Goal: Task Accomplishment & Management: Manage account settings

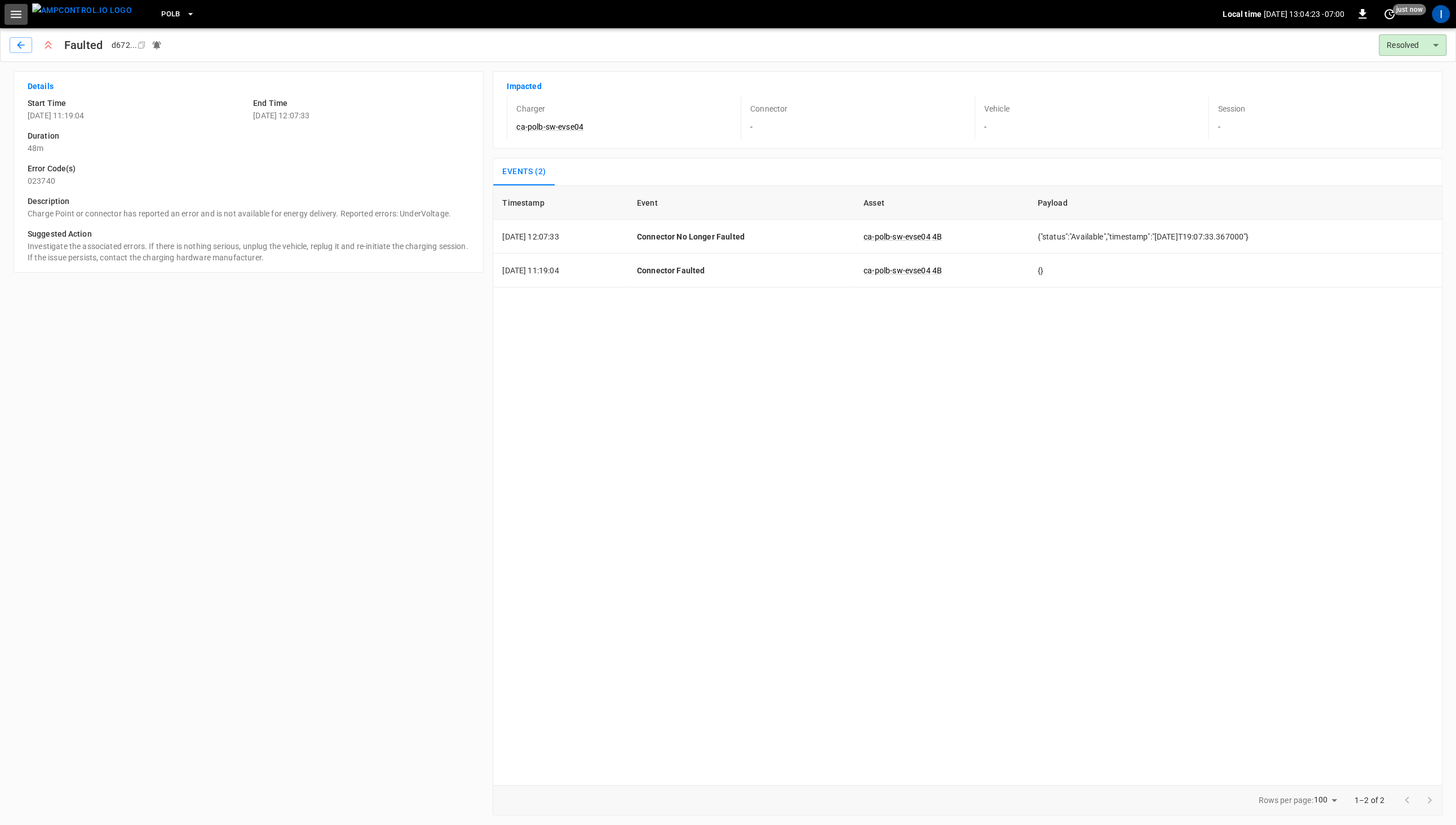
drag, startPoint x: 24, startPoint y: 17, endPoint x: 22, endPoint y: 23, distance: 6.3
click at [25, 19] on button "button" at bounding box center [15, 14] width 23 height 21
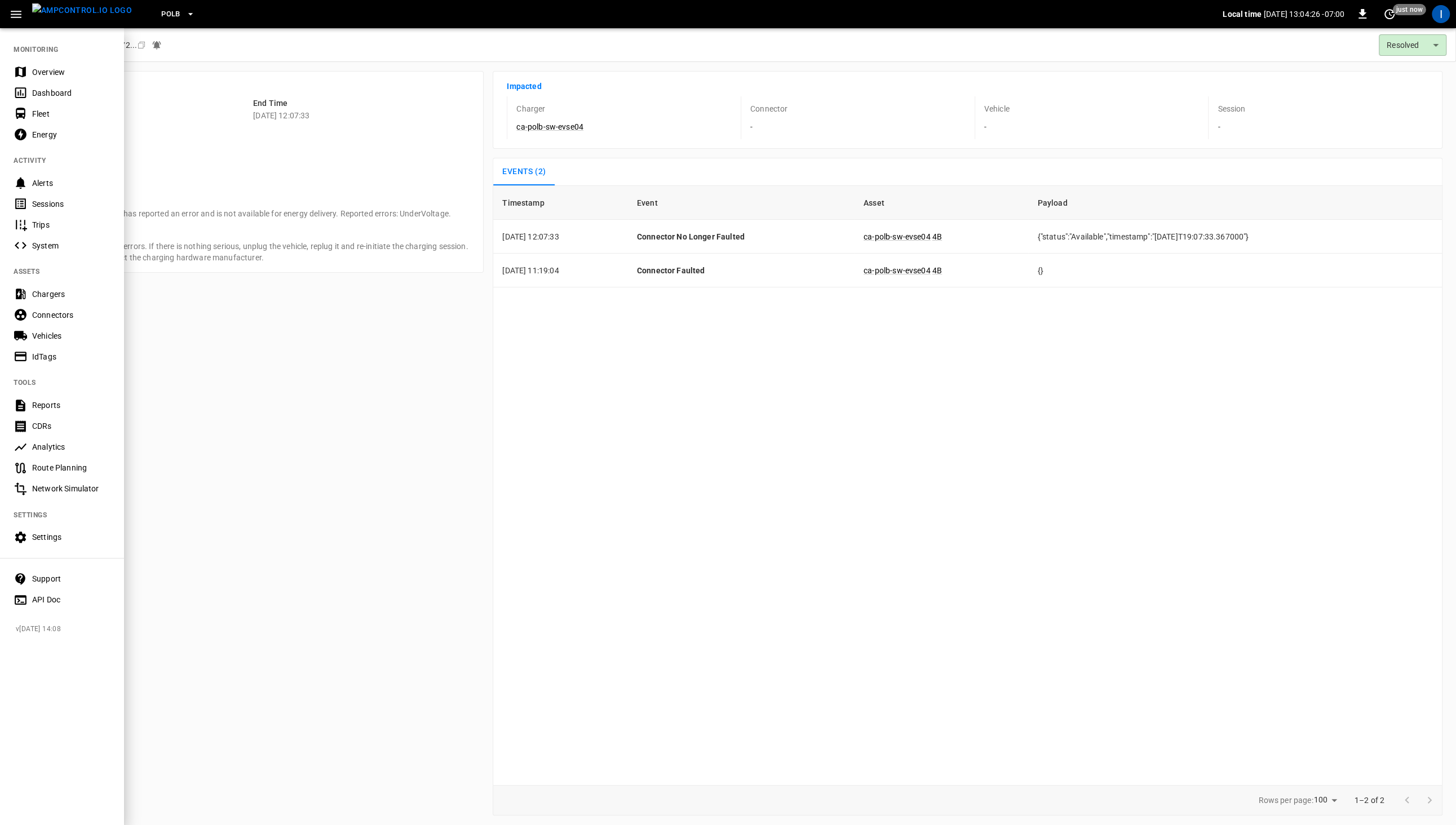
click at [51, 336] on div "Vehicles" at bounding box center [71, 336] width 78 height 11
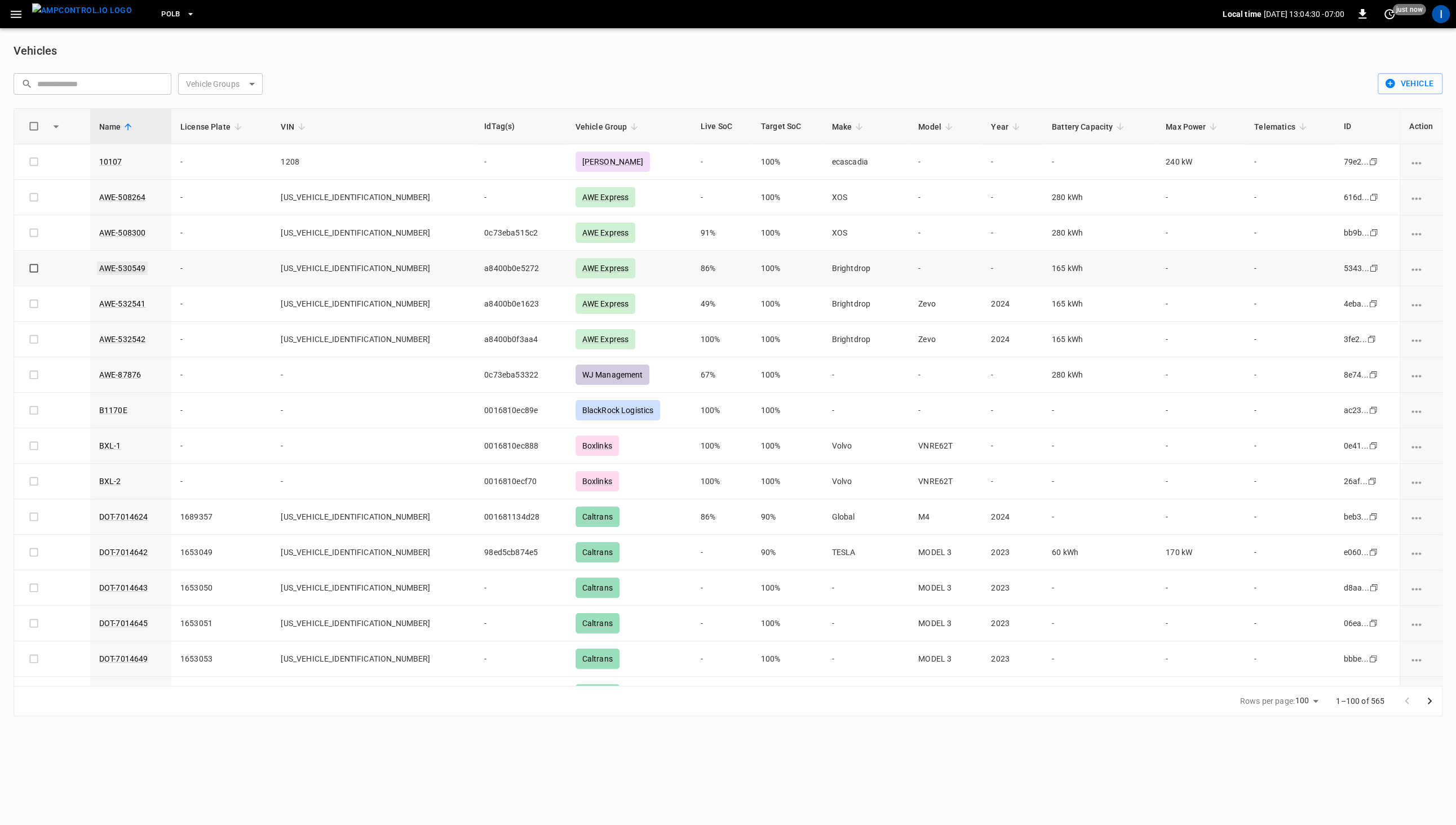
click at [131, 266] on link "AWE-530549" at bounding box center [122, 268] width 51 height 14
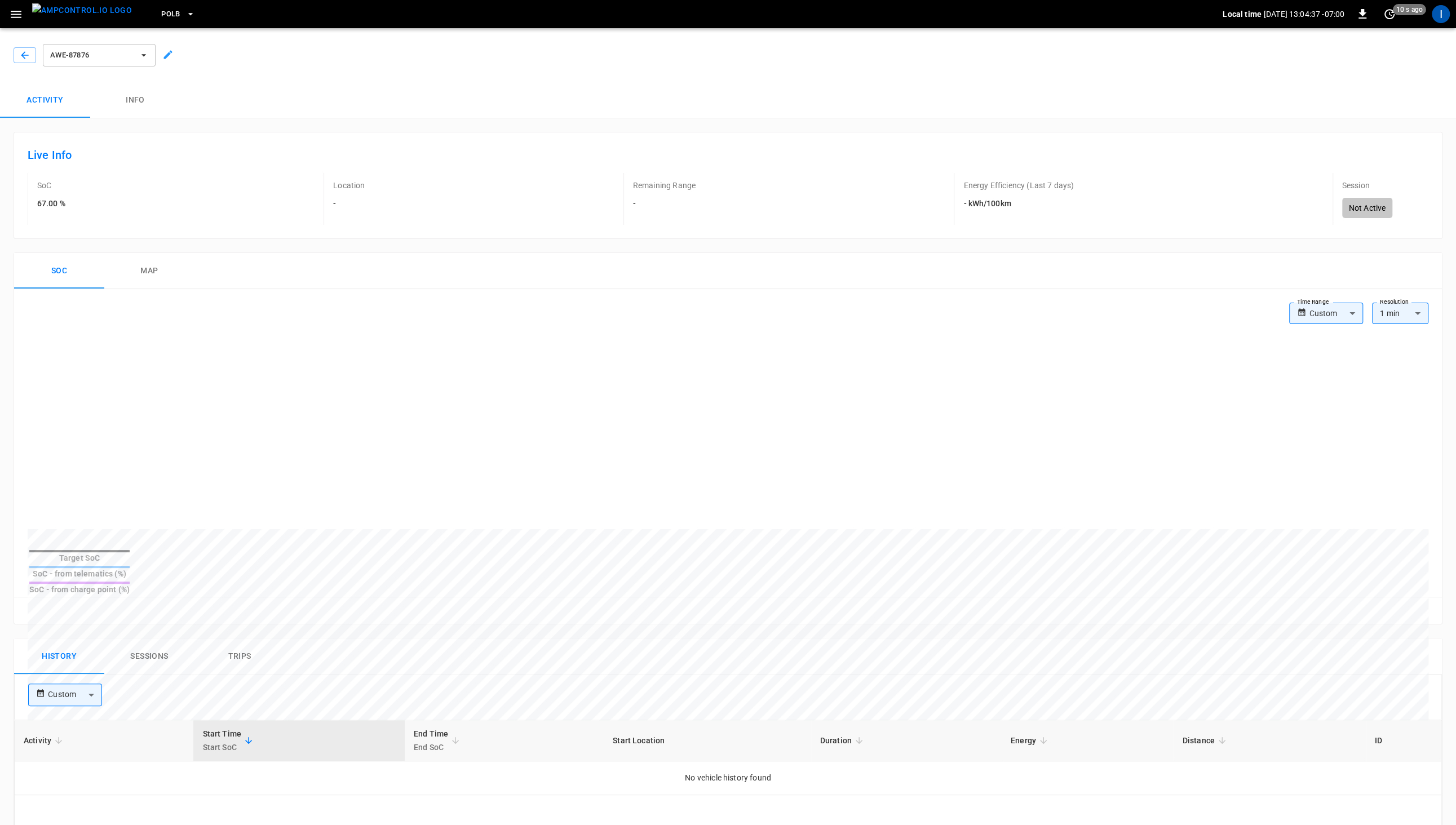
click at [164, 49] on icon at bounding box center [168, 54] width 11 height 11
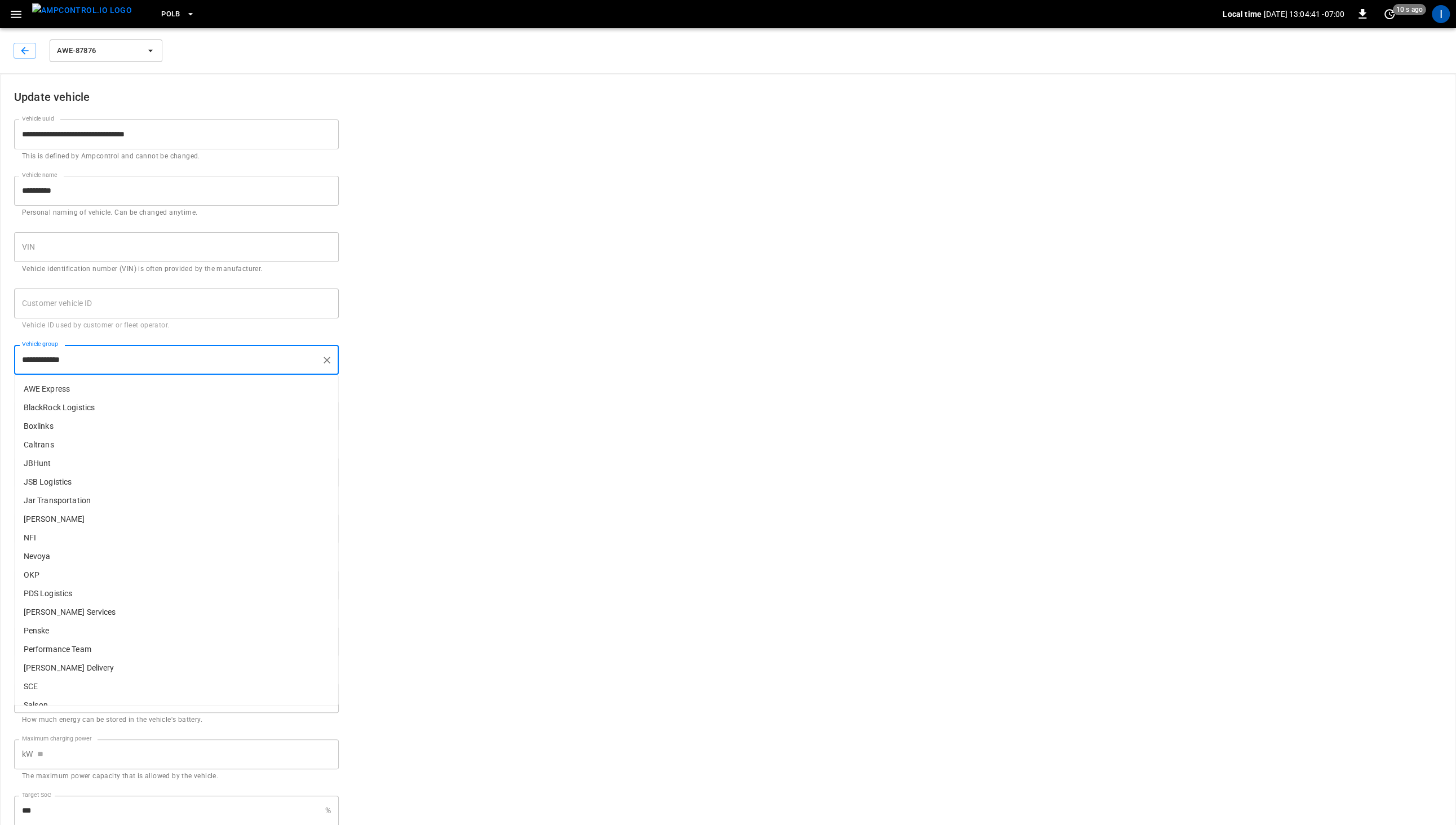
scroll to position [102, 0]
drag, startPoint x: 243, startPoint y: 360, endPoint x: 4, endPoint y: 364, distance: 239.0
click at [4, 364] on div "**********" at bounding box center [169, 359] width 338 height 56
click at [67, 391] on p "AWE Express" at bounding box center [176, 389] width 323 height 19
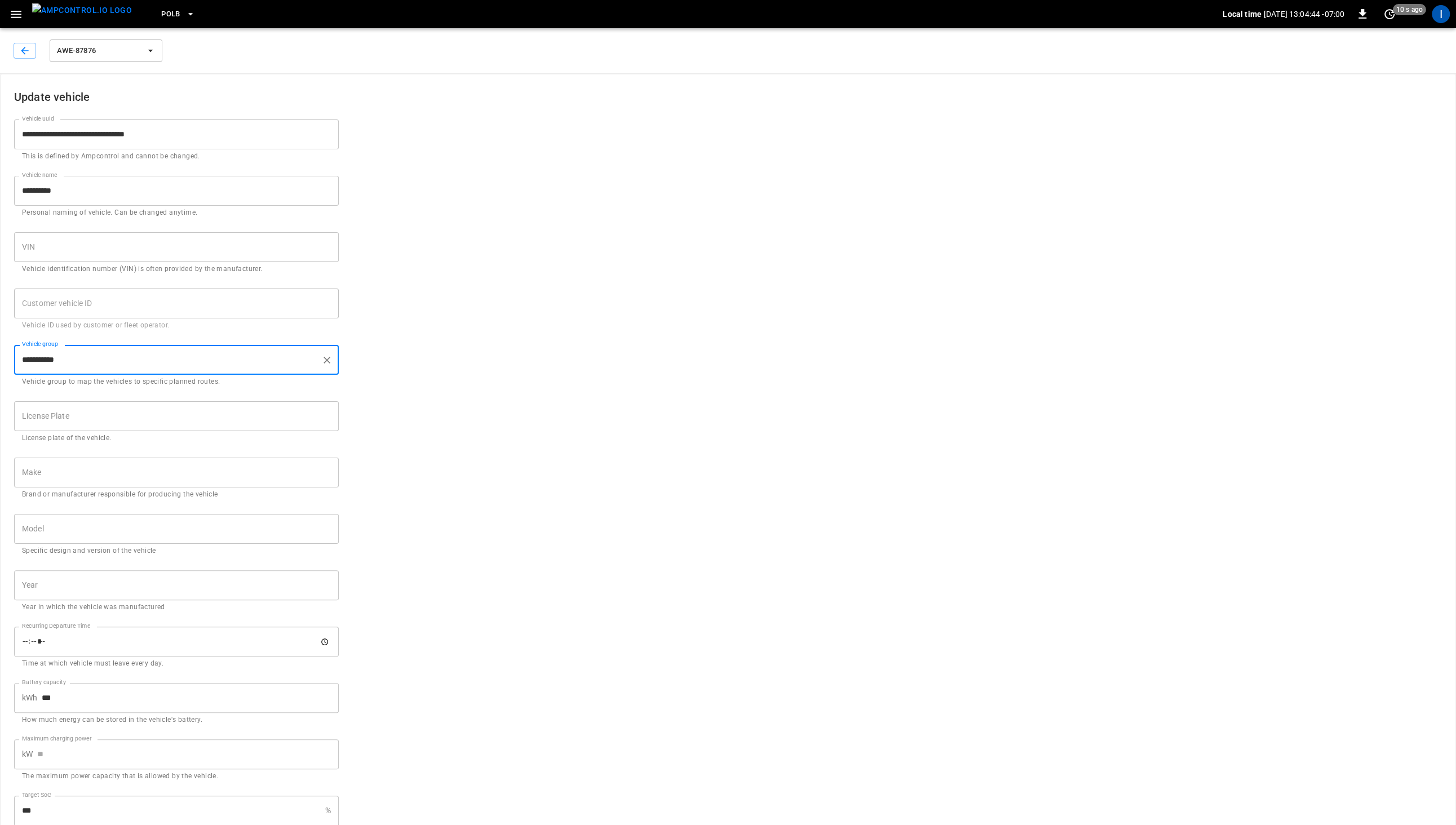
type input "**********"
click at [514, 422] on form "**********" at bounding box center [728, 500] width 1428 height 852
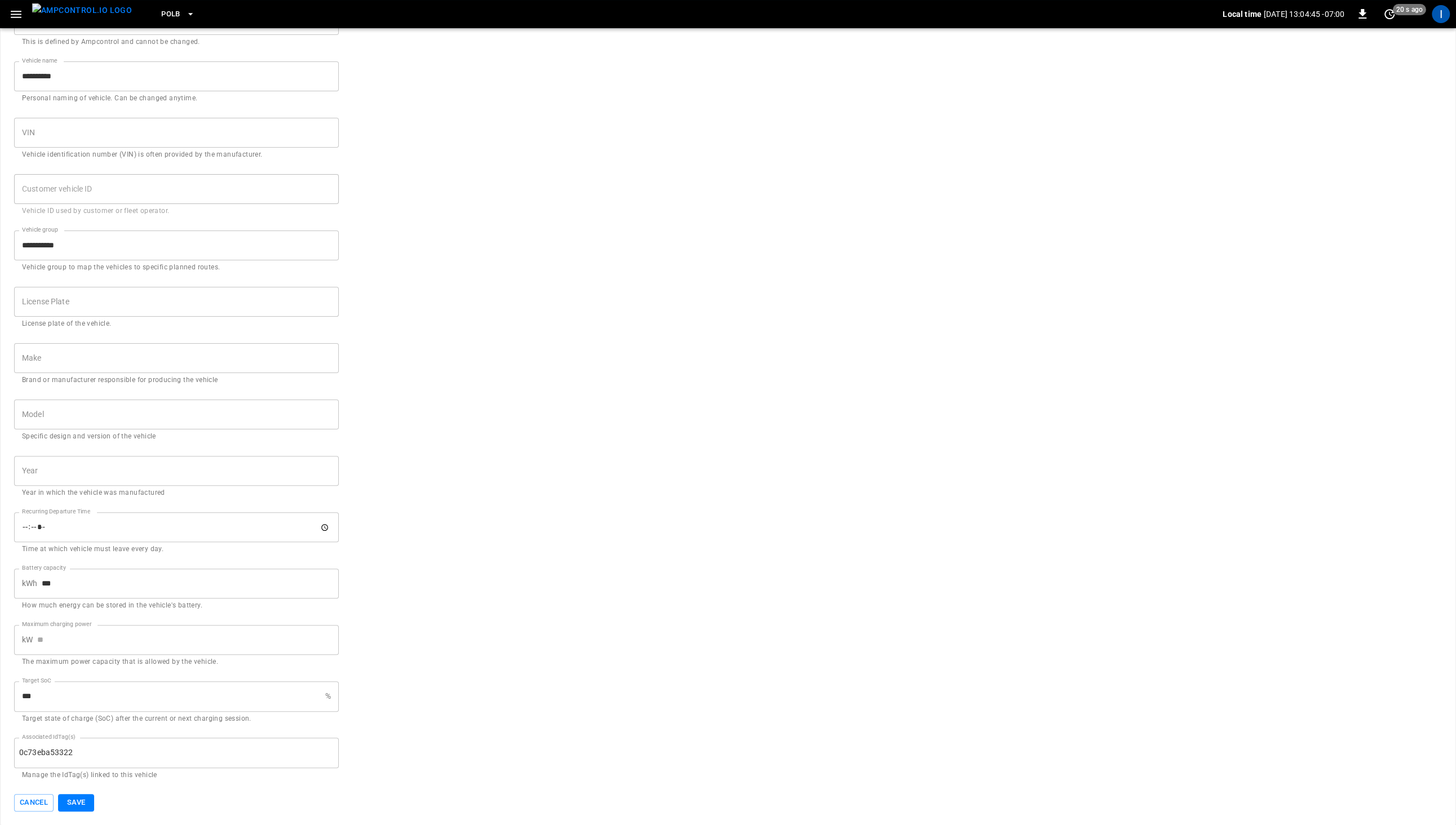
drag, startPoint x: 84, startPoint y: 801, endPoint x: 93, endPoint y: 800, distance: 9.1
click at [85, 801] on button "Save" at bounding box center [76, 803] width 36 height 17
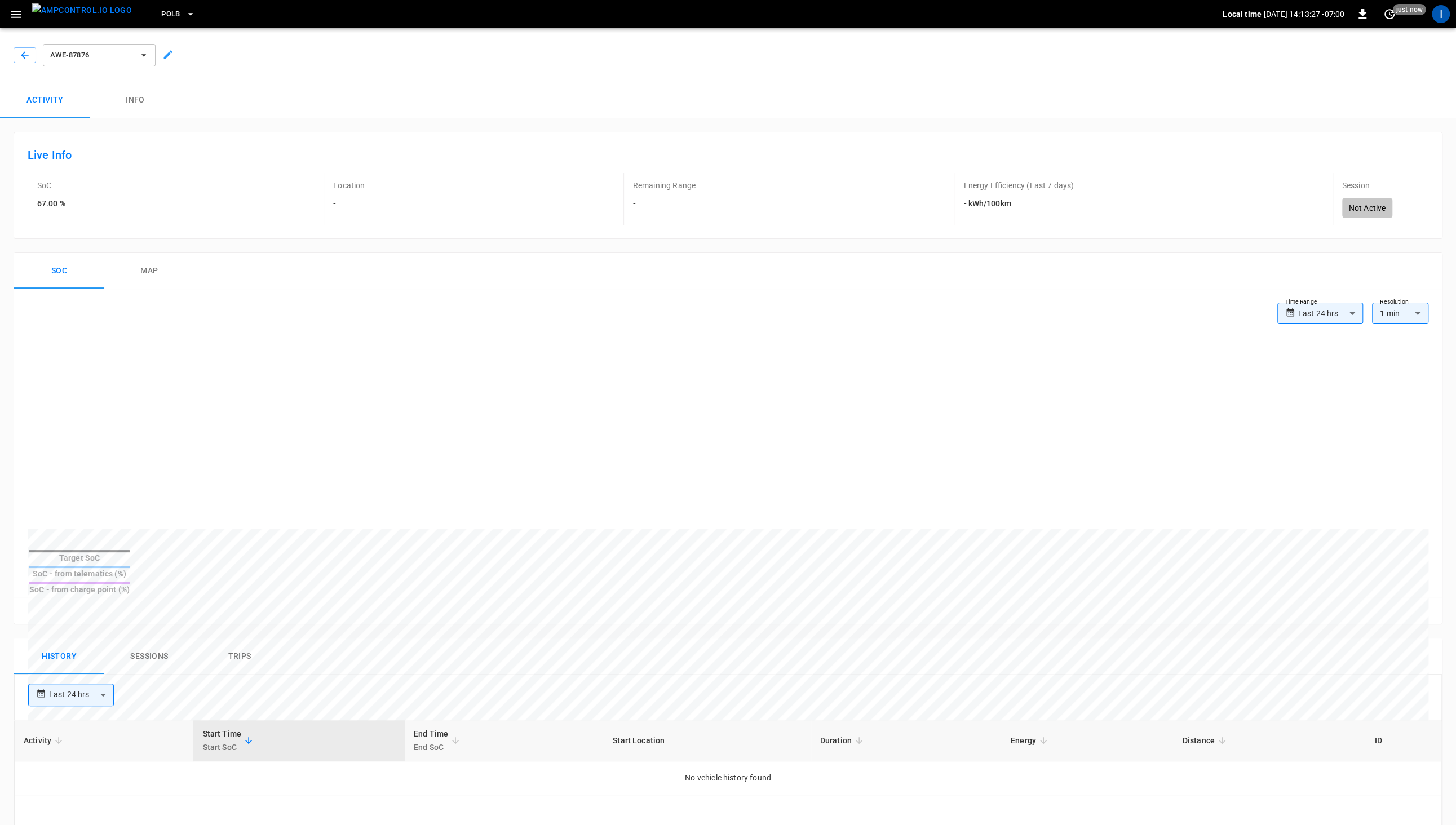
drag, startPoint x: 135, startPoint y: 17, endPoint x: 164, endPoint y: 53, distance: 46.2
click at [141, 17] on div "PoLB" at bounding box center [682, 14] width 1081 height 27
click at [185, 16] on icon "button" at bounding box center [190, 14] width 11 height 11
click at [201, 112] on p "HWY65-DER" at bounding box center [197, 111] width 105 height 11
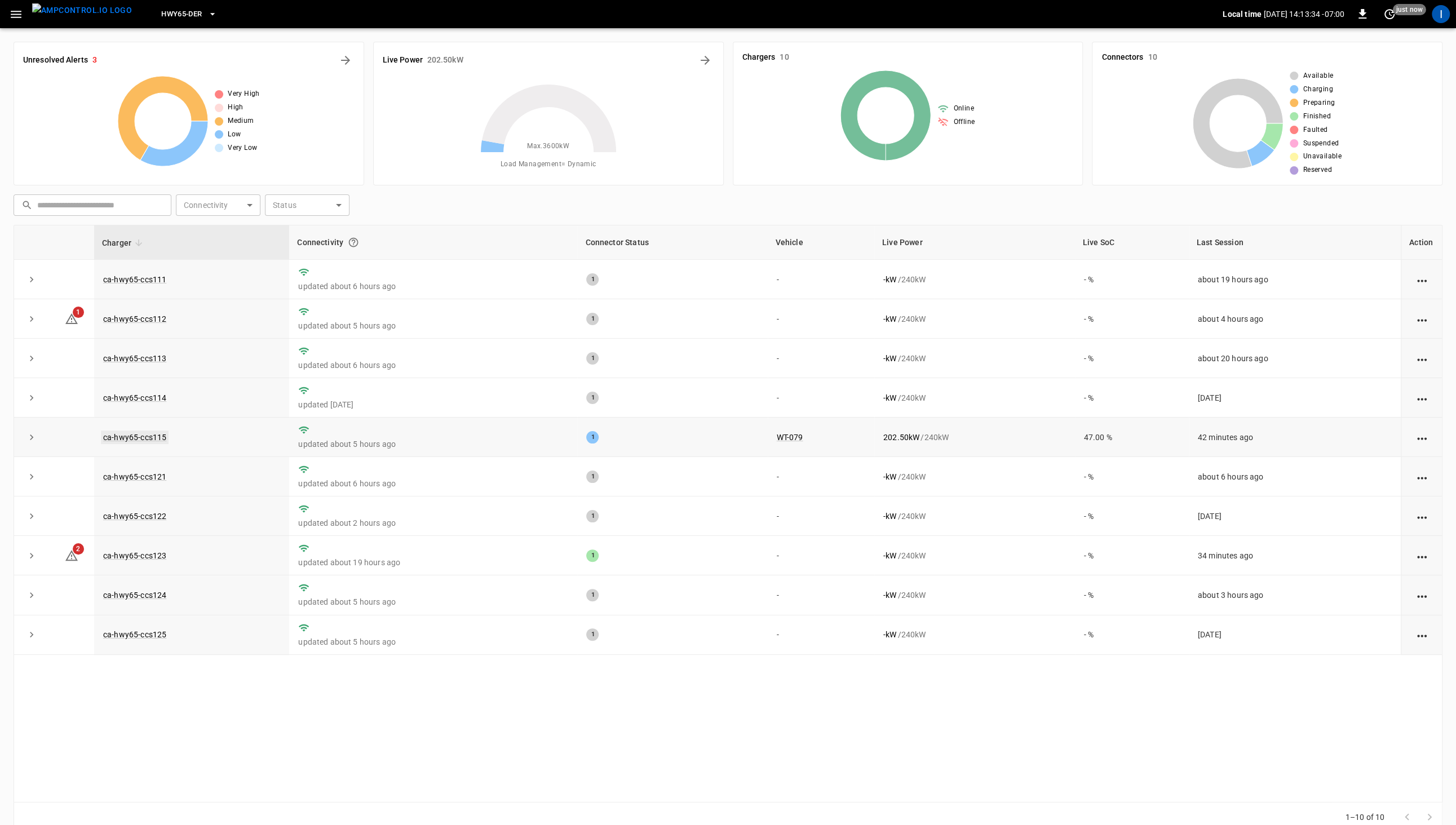
click at [146, 437] on link "ca-hwy65-ccs115" at bounding box center [134, 438] width 67 height 14
